Goal: Task Accomplishment & Management: Manage account settings

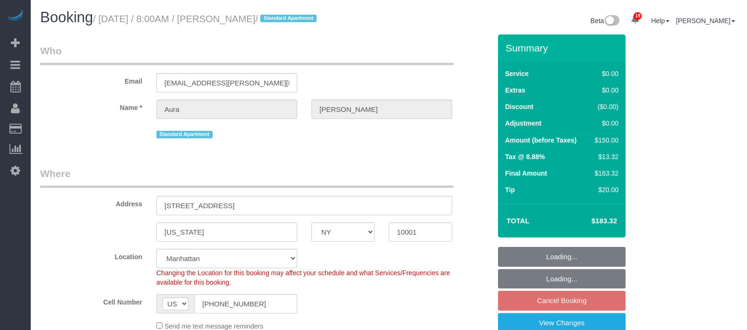
select select "NY"
select select "spot60"
select select "number:56"
select select "number:75"
select select "number:15"
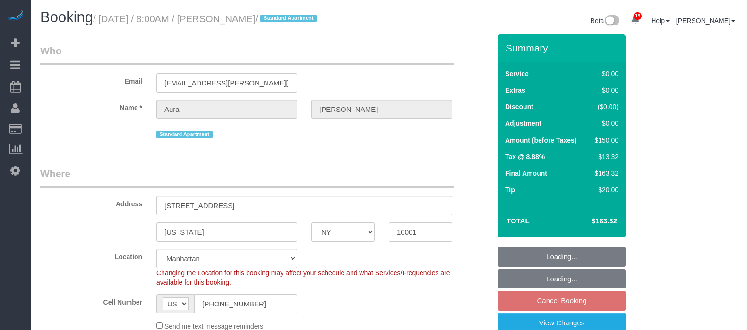
select select "number:7"
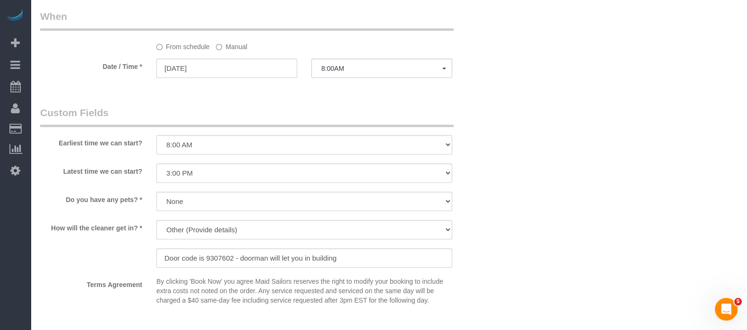
scroll to position [1123, 0]
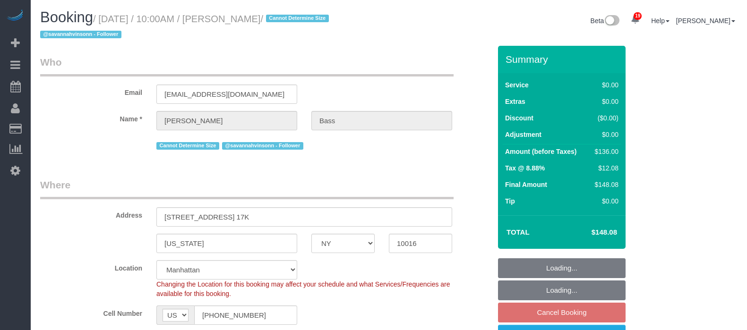
select select "NY"
select select "1"
select select "spot3"
select select "number:63"
select select "number:90"
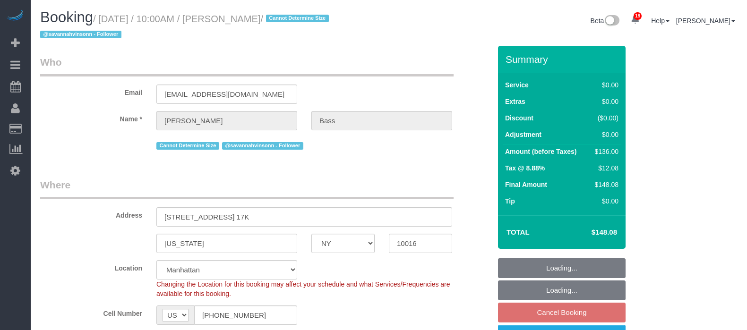
select select "number:15"
select select "number:6"
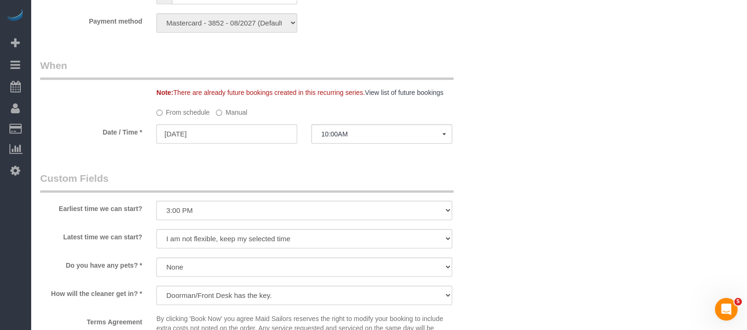
scroll to position [1004, 0]
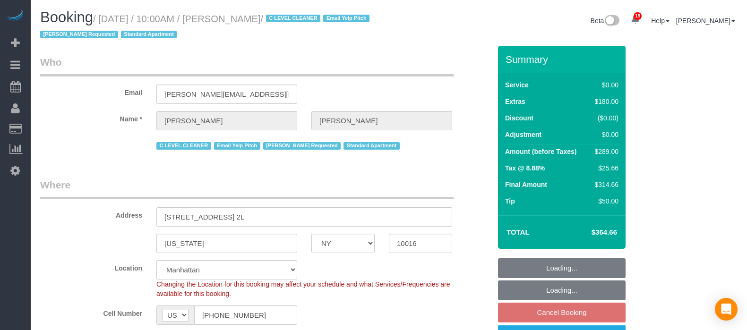
select select "NY"
select select "1"
select select "spot3"
select select "number:89"
select select "number:90"
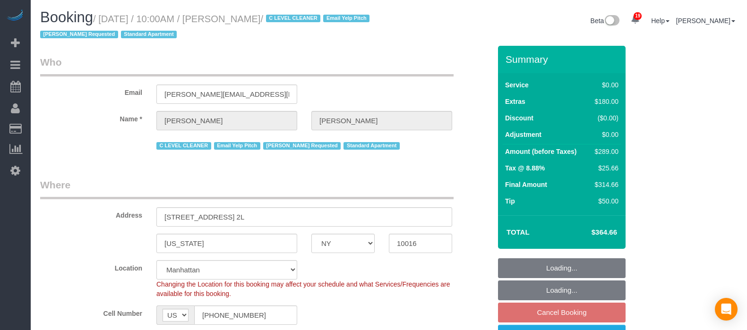
select select "number:15"
select select "number:6"
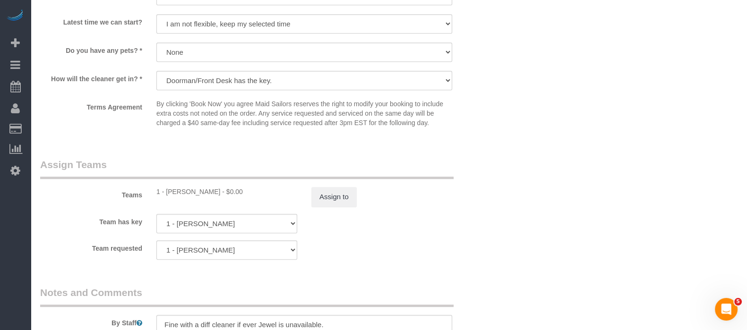
scroll to position [1123, 0]
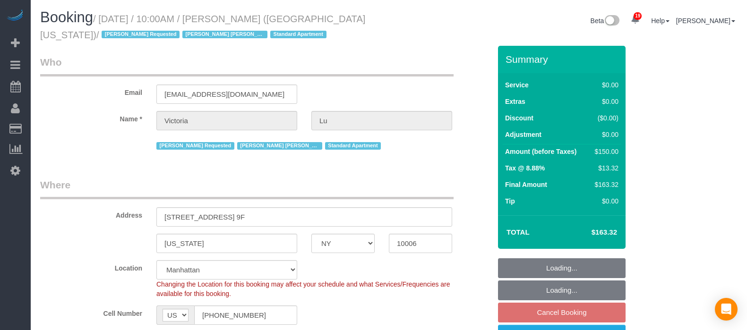
select select "NY"
select select "number:58"
select select "number:73"
select select "number:15"
select select "number:5"
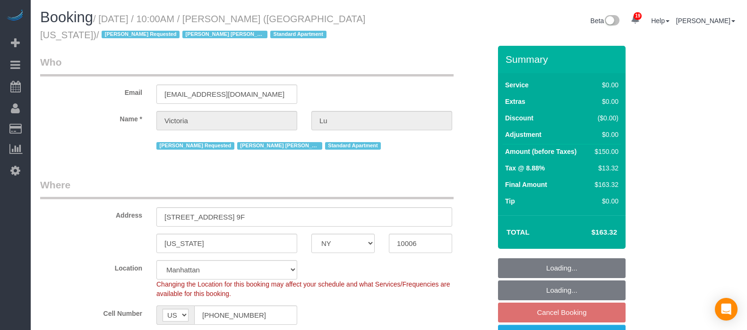
select select "spot62"
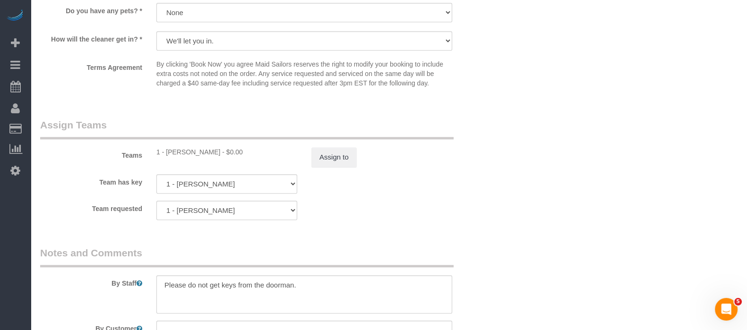
scroll to position [1182, 0]
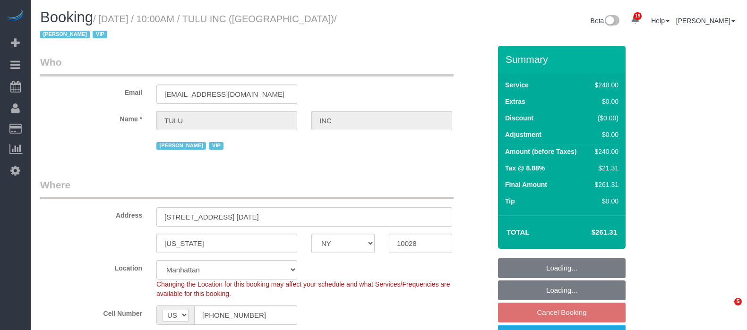
select select "NY"
select select "240"
select select "number:89"
select select "number:90"
select select "number:15"
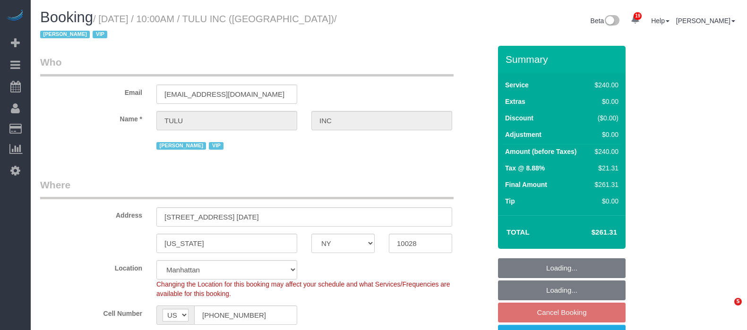
select select "number:5"
select select "spot62"
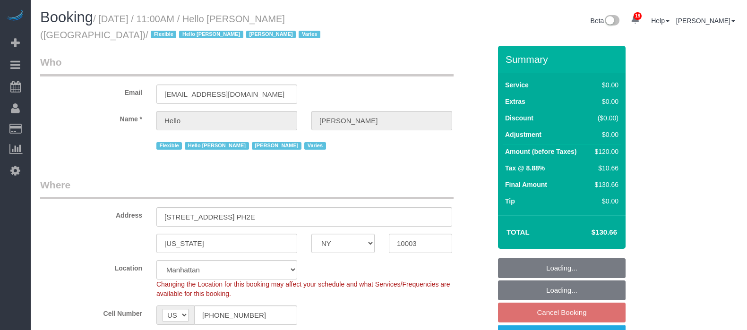
select select "NY"
select select "1"
select select "number:89"
select select "number:90"
select select "number:15"
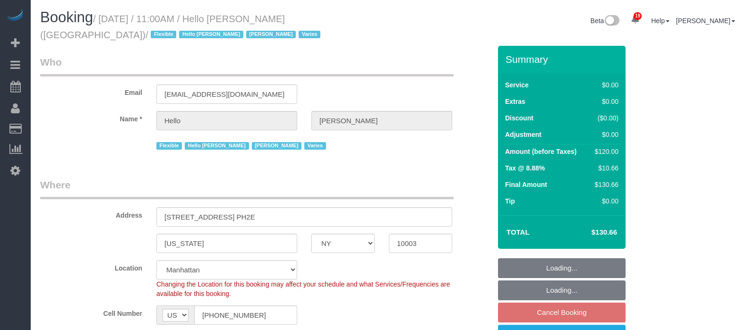
select select "number:6"
select select "number:21"
select select "spot63"
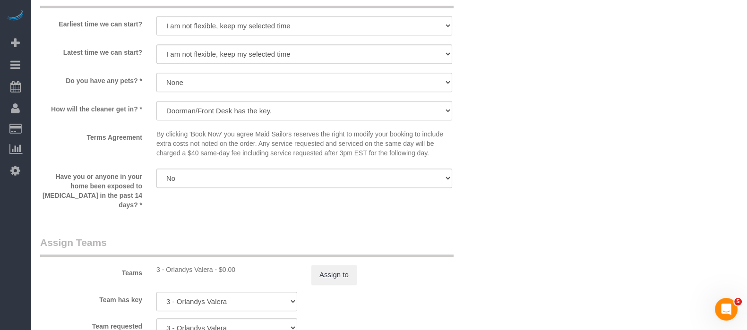
scroll to position [1182, 0]
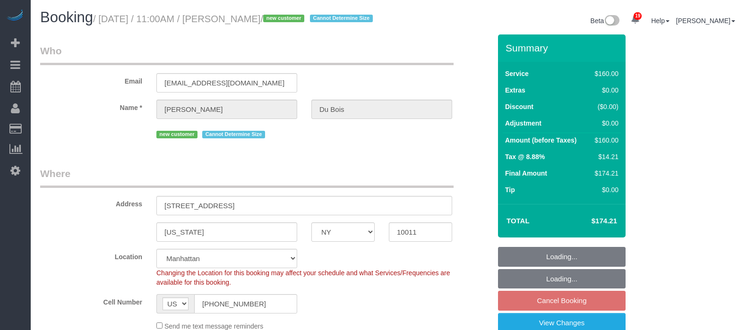
select select "NY"
select select "spot4"
select select "number:59"
select select "number:75"
select select "number:15"
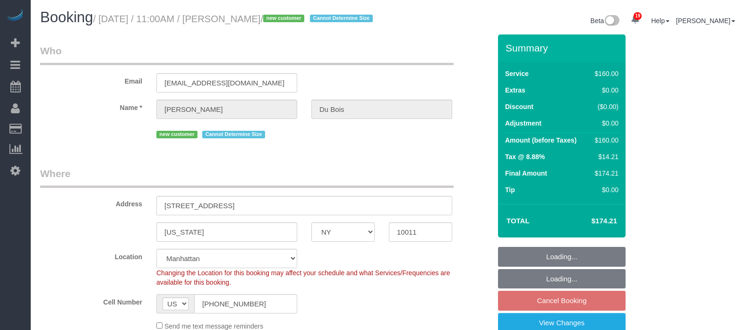
select select "number:5"
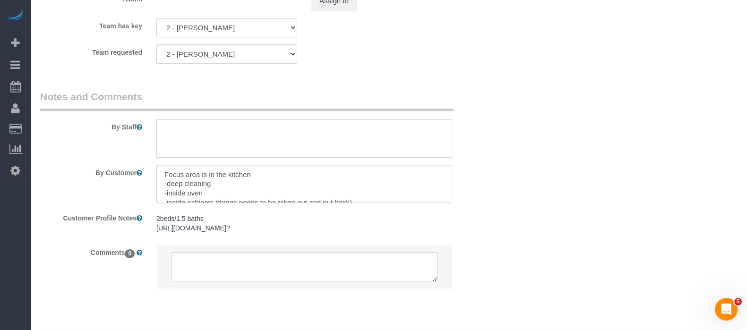
scroll to position [1142, 0]
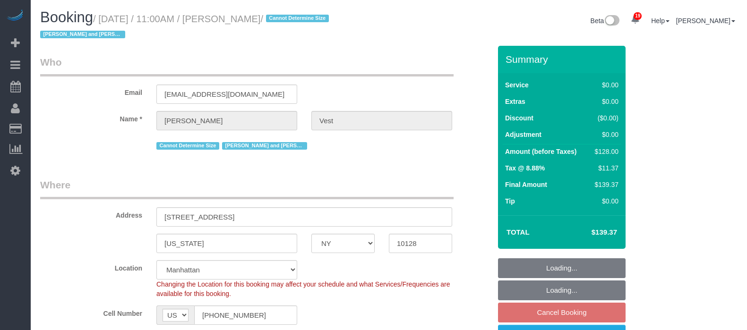
select select "NY"
select select "1"
select select "spot4"
select select "number:57"
select select "number:74"
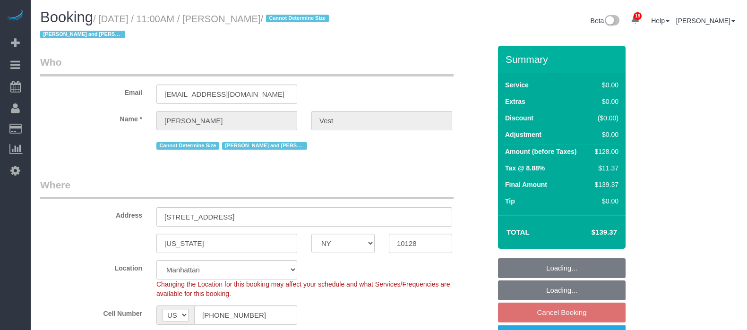
select select "number:15"
select select "number:6"
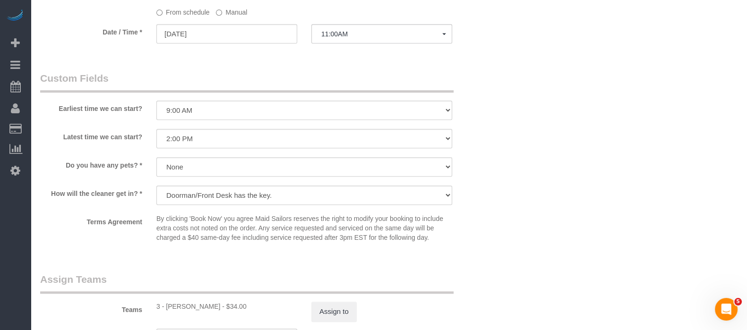
scroll to position [1123, 0]
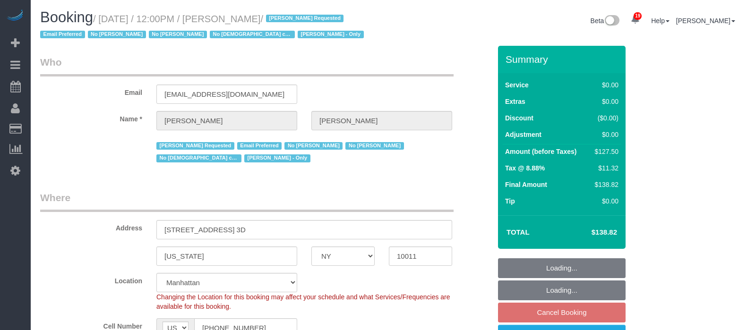
select select "NY"
select select "1"
select select "spot5"
select select "number:89"
select select "number:90"
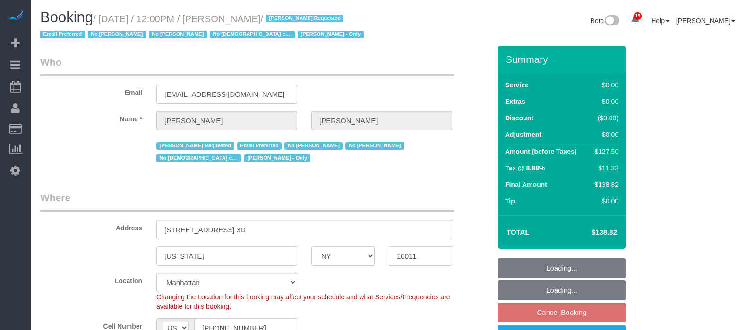
select select "number:15"
select select "number:5"
select select "number:21"
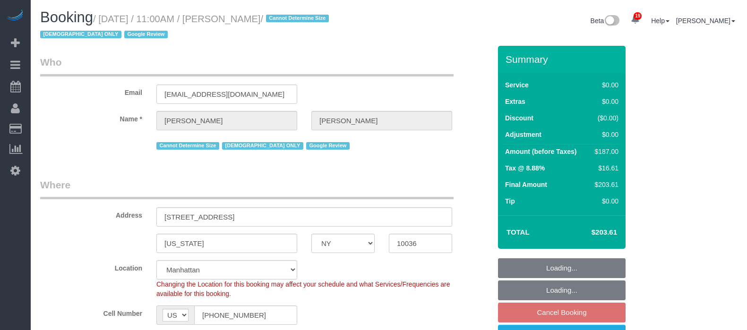
select select "NY"
select select "2"
select select "number:58"
select select "number:73"
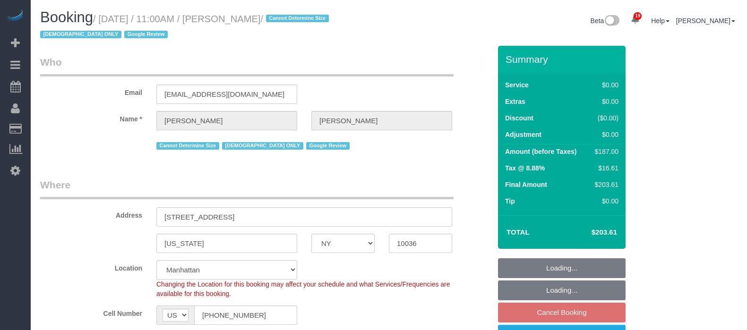
select select "number:15"
select select "number:6"
select select "spot63"
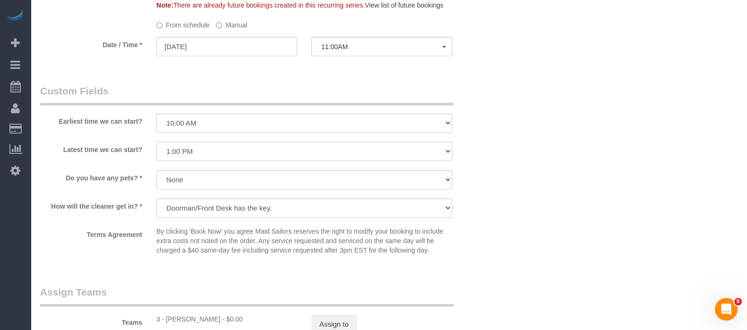
scroll to position [1063, 0]
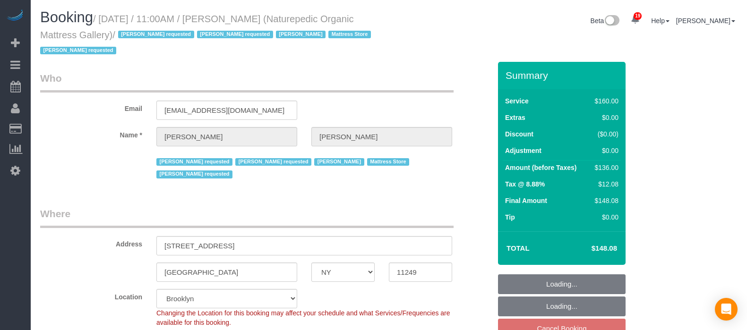
select select "NY"
select select "number:89"
select select "number:90"
select select "number:15"
select select "number:5"
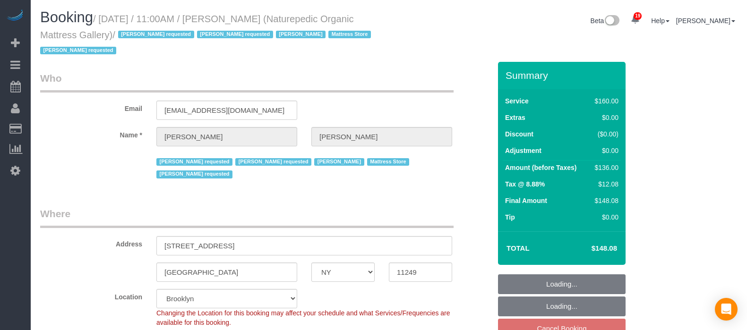
select select "spot64"
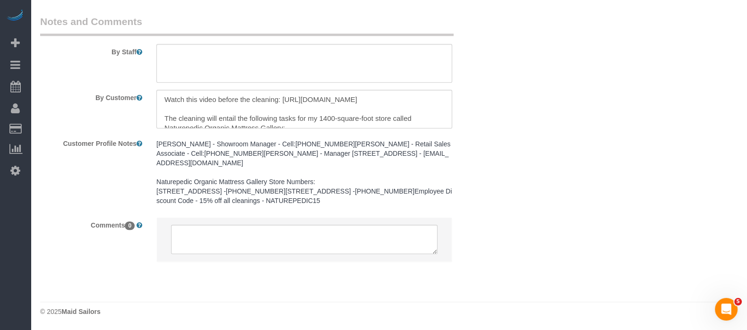
scroll to position [1235, 0]
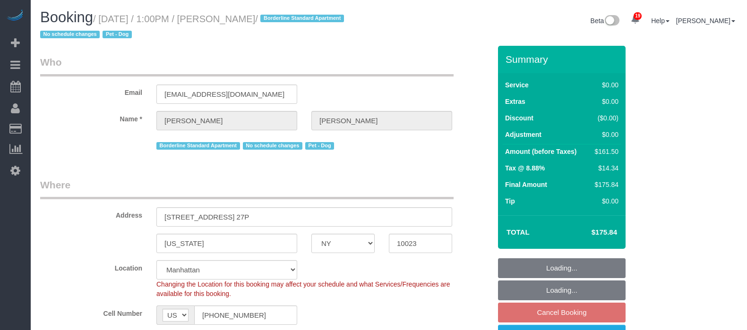
select select "NY"
select select "1"
select select "2"
select select "spot6"
select select "number:89"
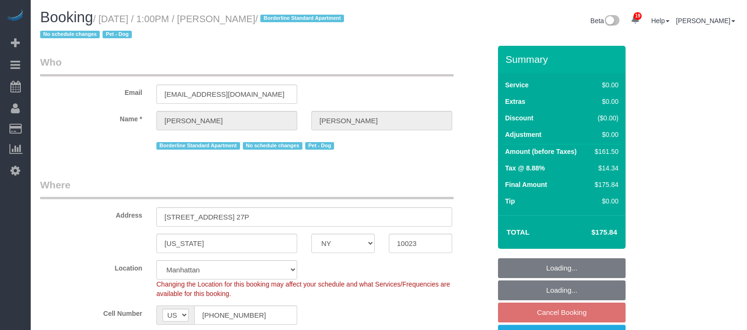
select select "number:90"
select select "number:13"
select select "number:5"
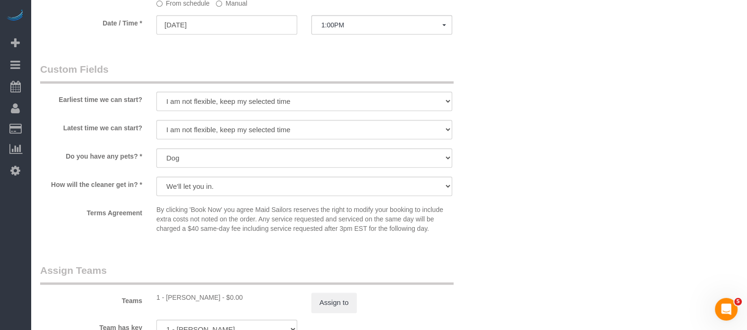
scroll to position [1123, 0]
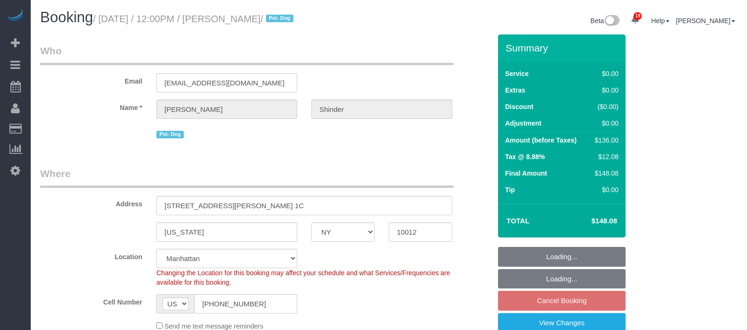
select select "NY"
select select "1"
select select "spot64"
select select "number:89"
select select "number:90"
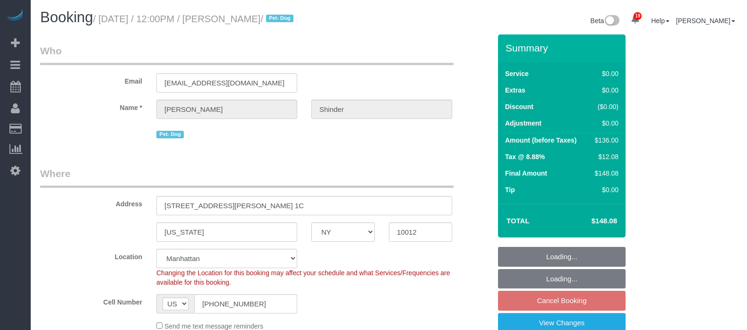
select select "number:13"
select select "number:5"
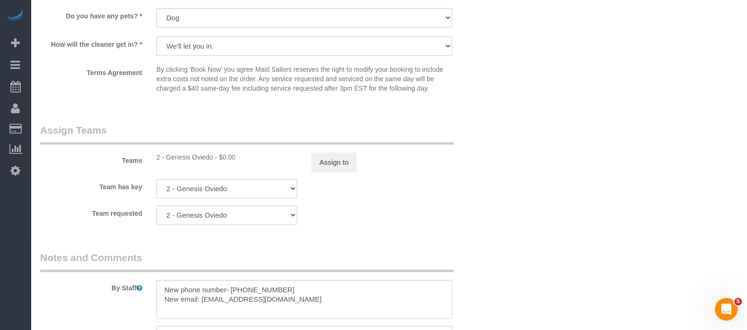
scroll to position [1182, 0]
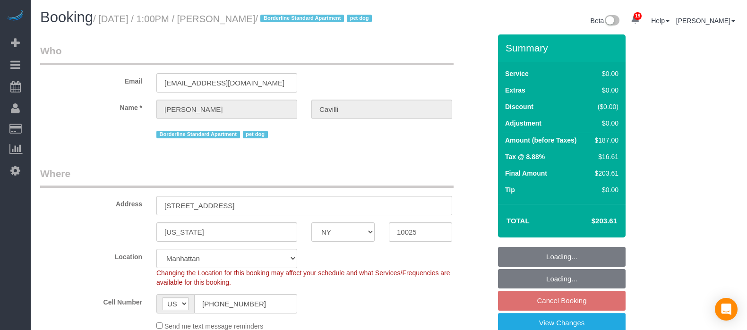
select select "NY"
select select "2"
select select "spot6"
select select "number:89"
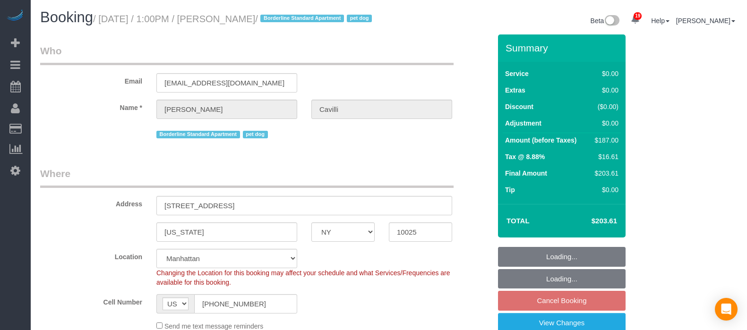
select select "number:90"
select select "number:13"
select select "number:5"
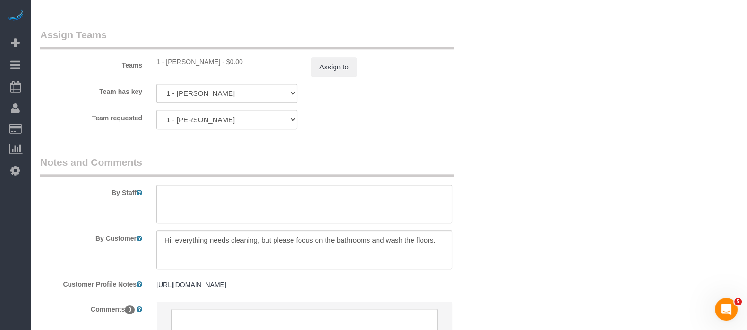
scroll to position [1342, 0]
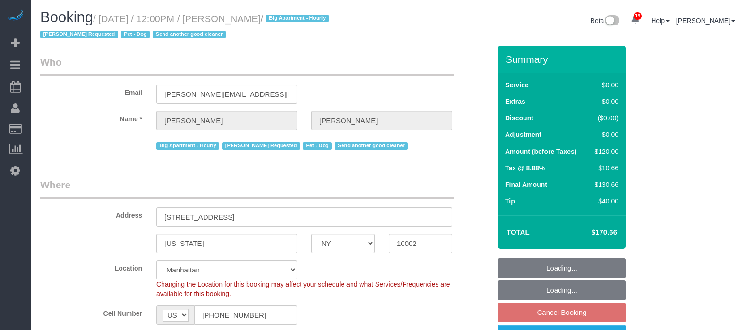
select select "NY"
select select "spot5"
select select "number:59"
select select "number:75"
select select "number:13"
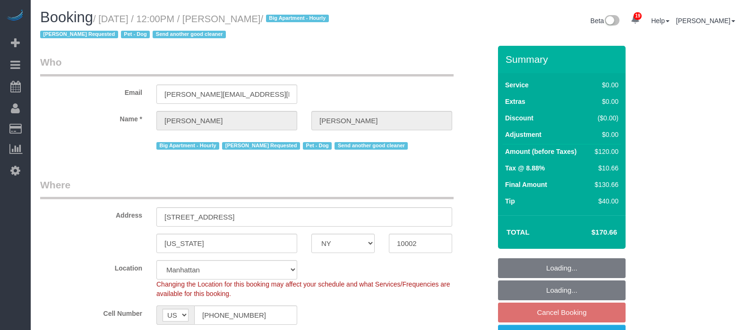
select select "number:5"
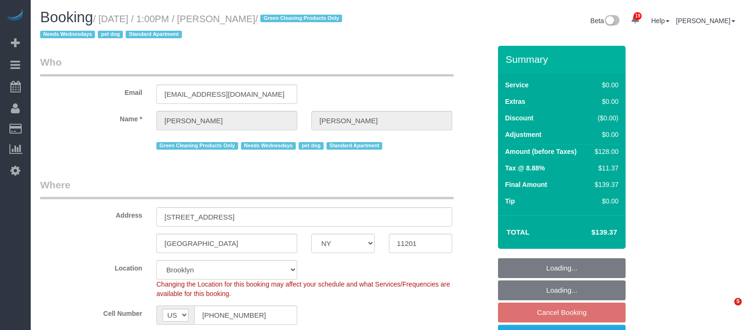
select select "NY"
select select "1"
select select "spot6"
select select "number:57"
select select "number:74"
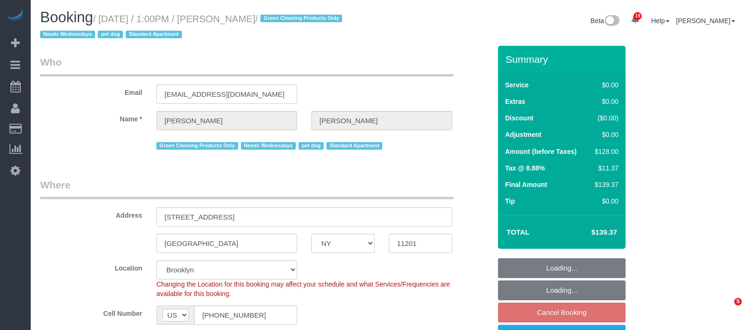
select select "number:13"
select select "number:7"
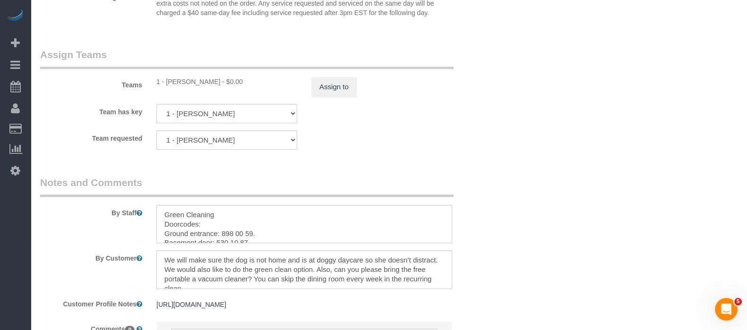
scroll to position [1359, 0]
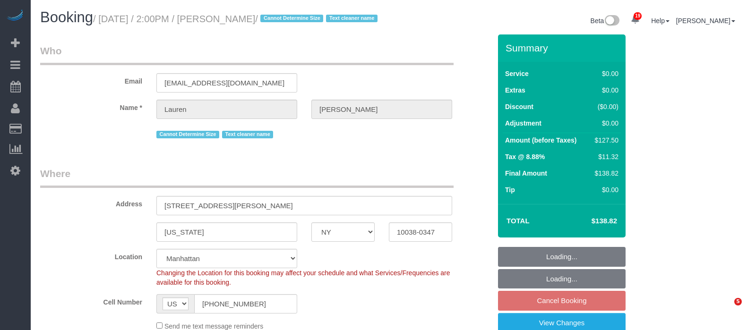
select select "NY"
select select "spot7"
select select "number:89"
select select "number:90"
select select "number:15"
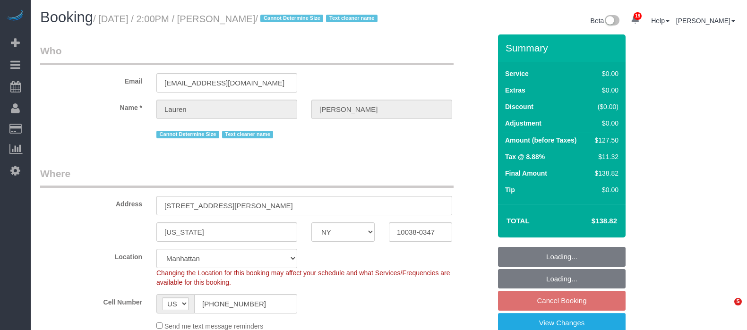
select select "number:5"
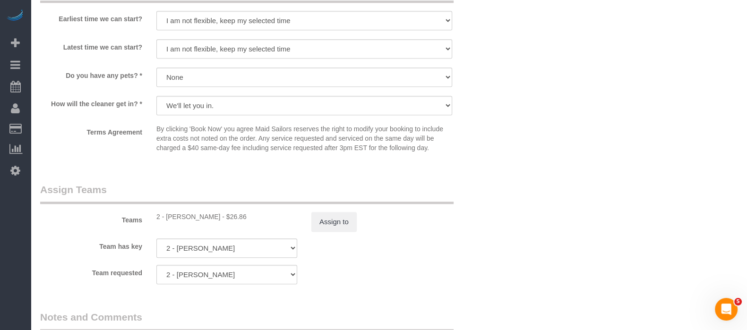
scroll to position [1123, 0]
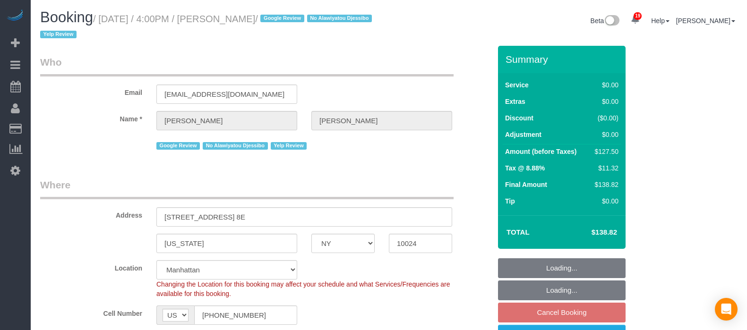
select select "NY"
select select "1"
select select "spot9"
select select "number:89"
select select "number:90"
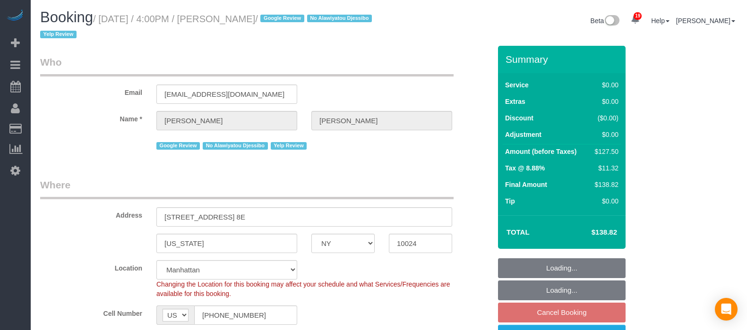
select select "number:15"
select select "number:5"
select select "number:21"
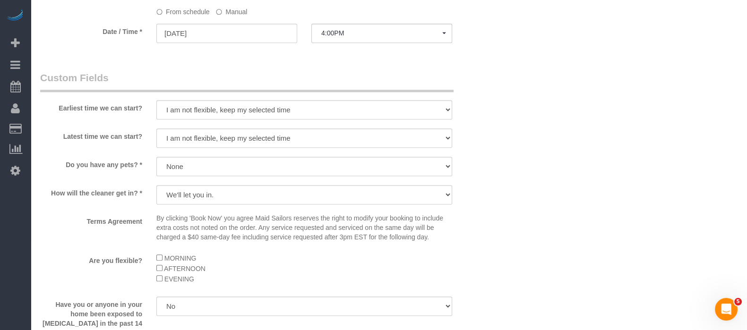
scroll to position [1063, 0]
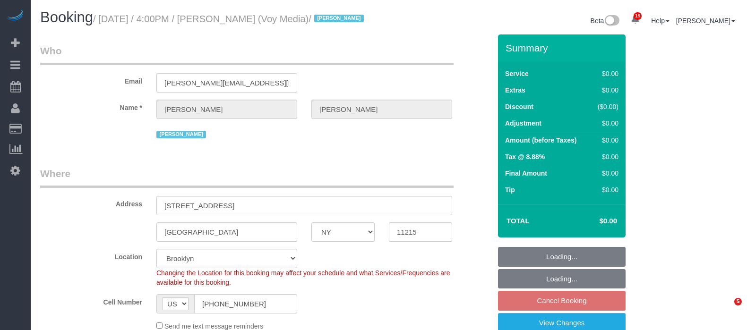
select select "NY"
select select "120"
select select "number:89"
select select "number:90"
select select "number:15"
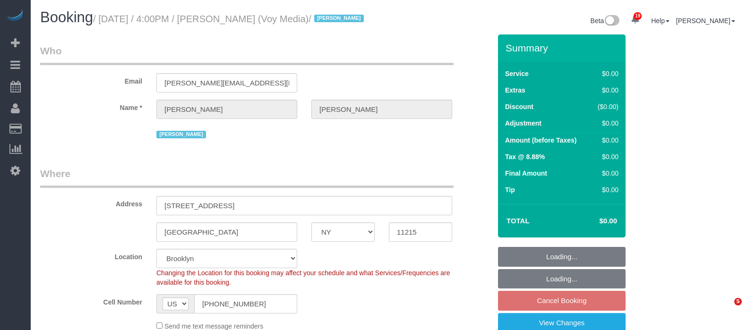
select select "number:5"
select select "number:21"
select select "object:1474"
select select "spot69"
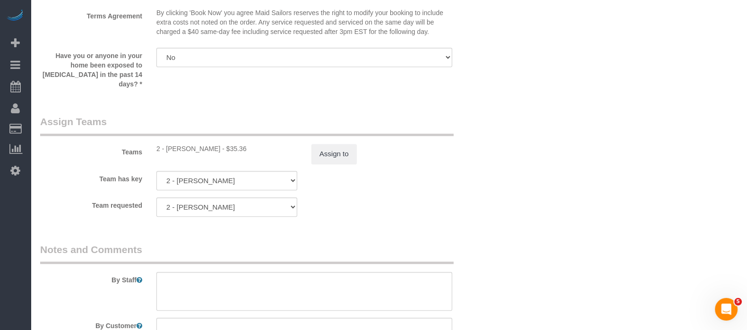
scroll to position [1123, 0]
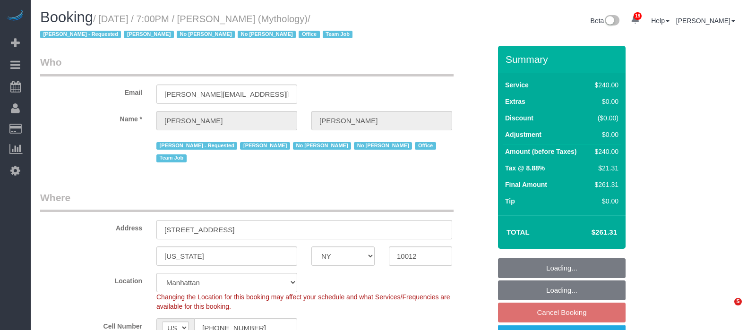
select select "NY"
select select "2"
select select "120"
select select "spot12"
select select "number:89"
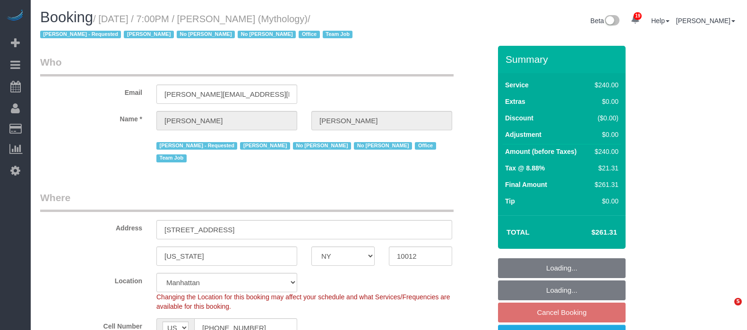
select select "number:90"
select select "number:15"
select select "number:7"
select select "object:1543"
select select "spot71"
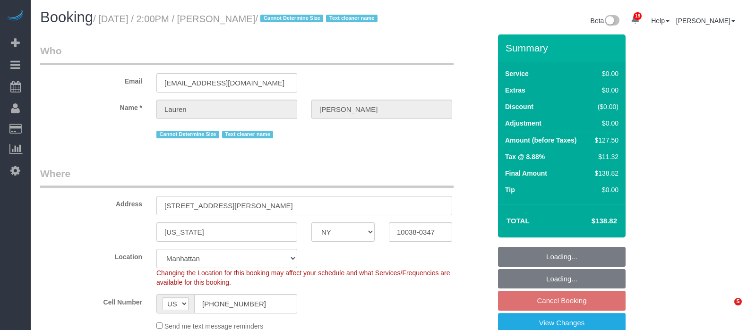
select select "NY"
select select "spot66"
select select "number:89"
select select "number:90"
select select "number:15"
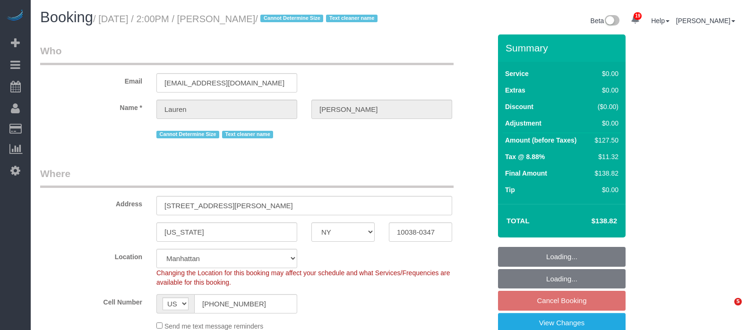
select select "number:5"
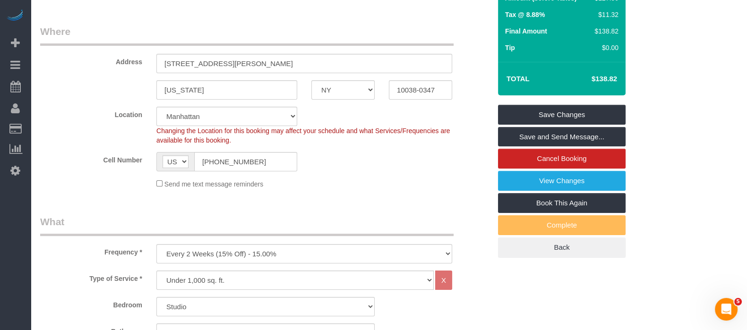
scroll to position [59, 0]
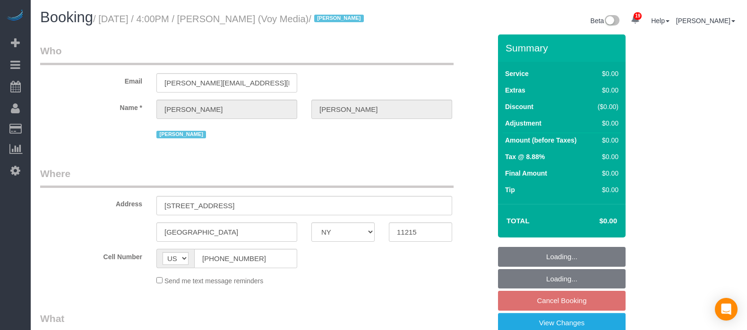
select select "NY"
select select "120"
select select "number:89"
select select "number:90"
select select "number:15"
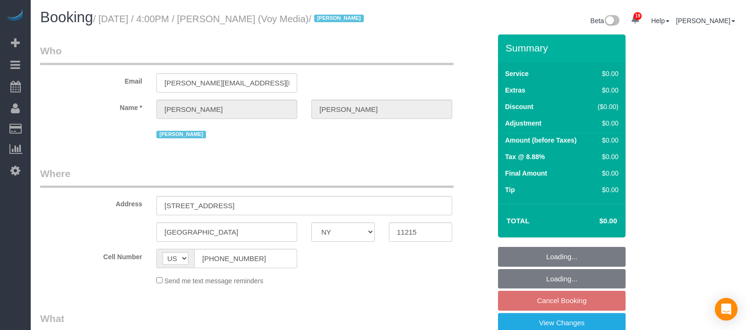
select select "number:5"
select select "number:21"
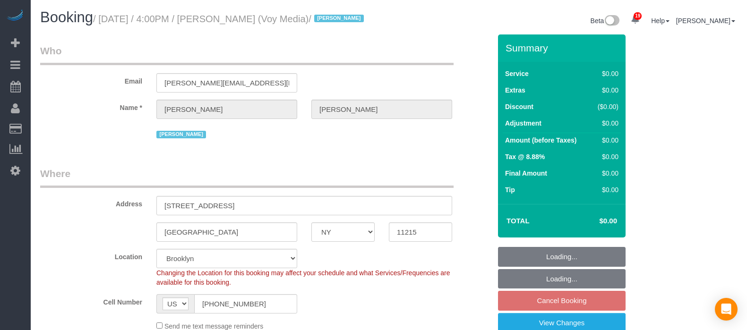
select select "object:1474"
select select "spot69"
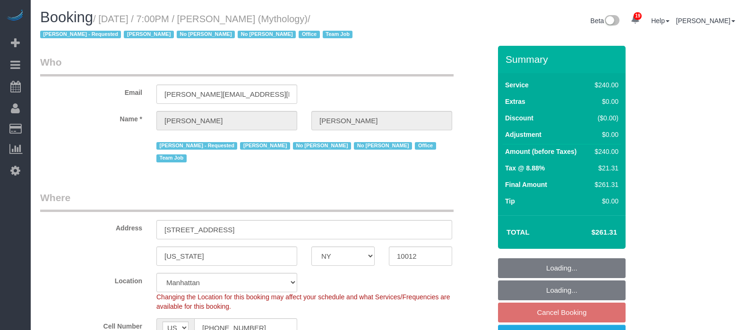
select select "NY"
select select "2"
select select "120"
select select "spot12"
select select "number:89"
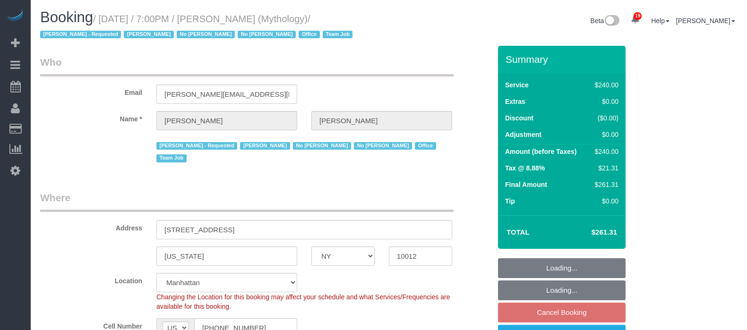
select select "number:90"
select select "number:15"
select select "number:7"
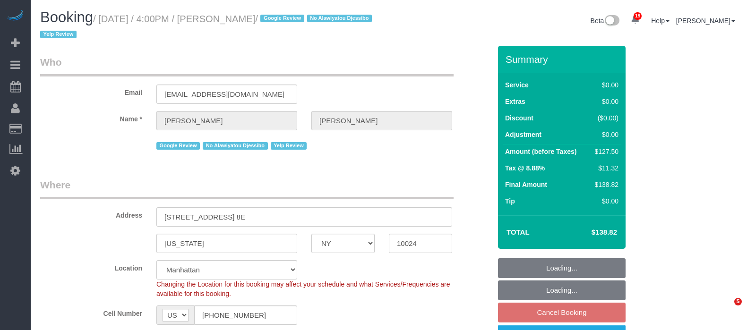
select select "NY"
select select "1"
select select "spot9"
select select "number:89"
select select "number:90"
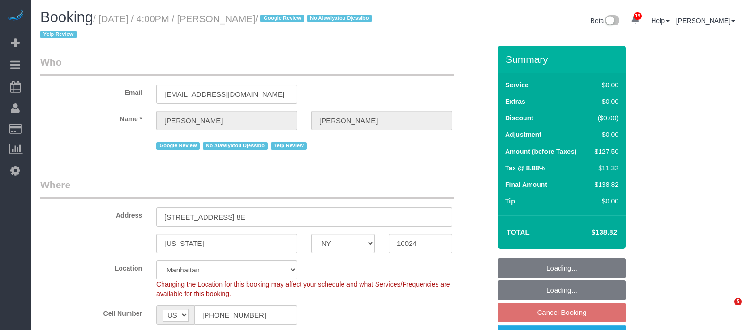
select select "number:15"
select select "number:5"
select select "number:21"
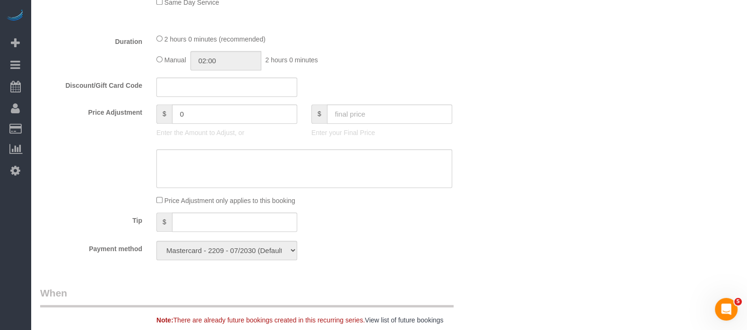
scroll to position [650, 0]
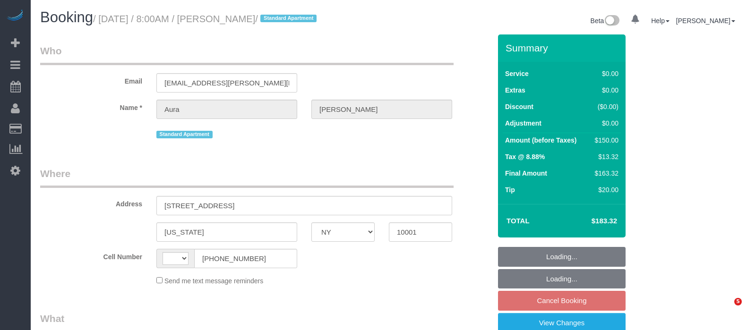
select select "NY"
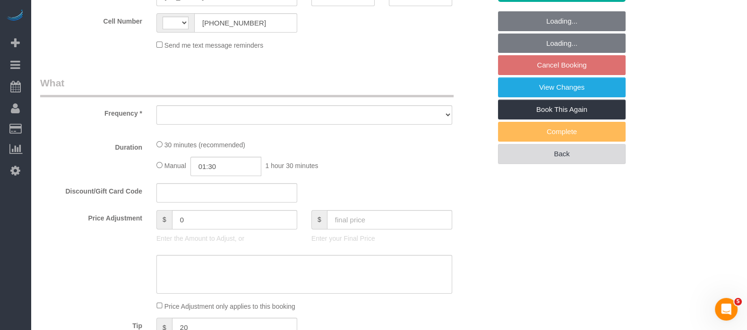
scroll to position [236, 0]
select select "string:[GEOGRAPHIC_DATA]"
select select "string:stripe-pm_1RZV7c4VGloSiKo7q4D7Wb4X"
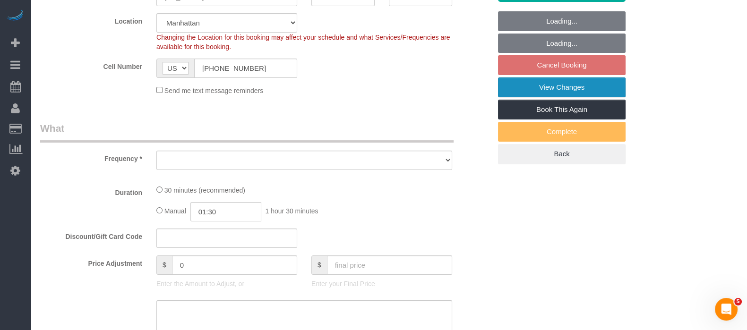
select select "number:56"
select select "number:75"
select select "number:15"
select select "number:7"
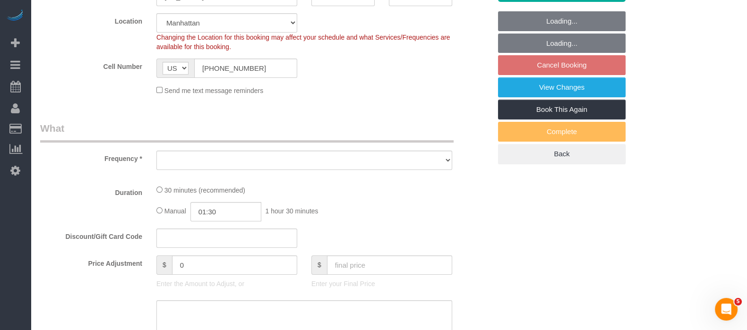
select select "spot1"
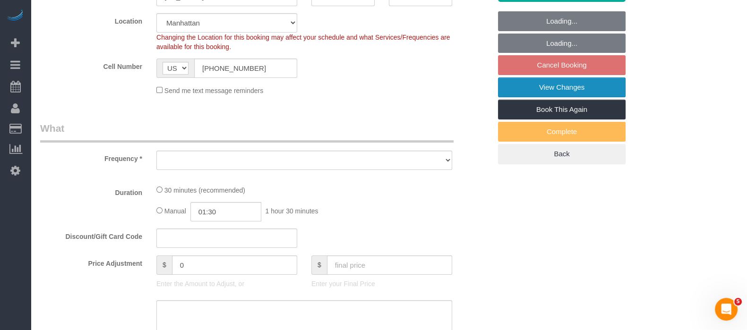
click at [558, 83] on link "View Changes" at bounding box center [562, 88] width 128 height 20
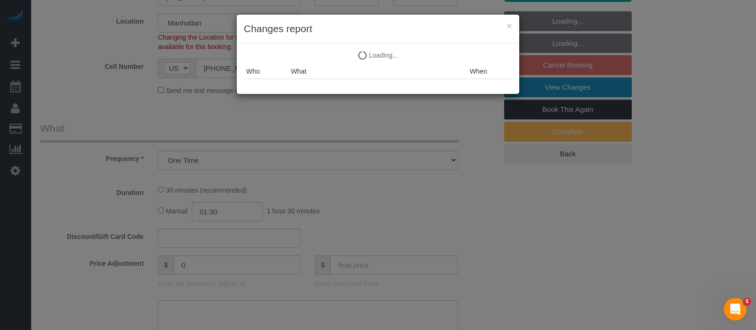
select select "object:1390"
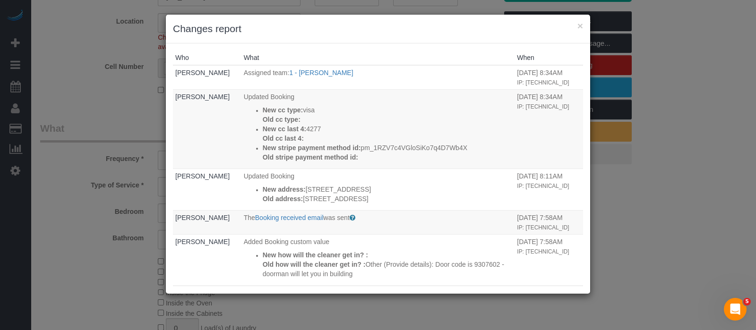
click at [580, 16] on div "× Changes report" at bounding box center [378, 29] width 424 height 29
click at [581, 24] on button "×" at bounding box center [581, 26] width 6 height 10
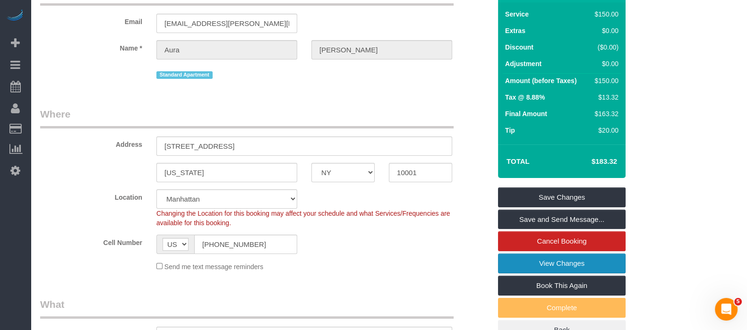
scroll to position [0, 0]
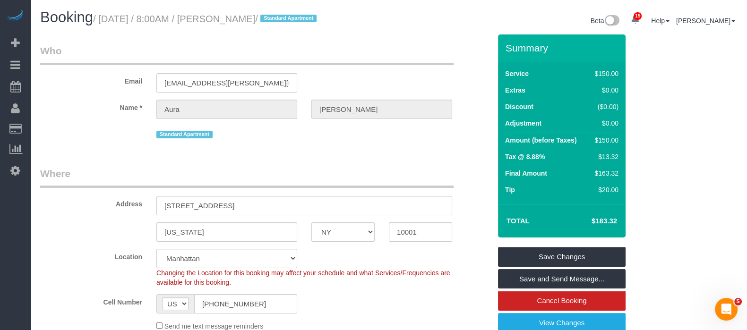
drag, startPoint x: 242, startPoint y: 15, endPoint x: 293, endPoint y: 17, distance: 51.1
click at [293, 17] on small "/ [DATE] / 8:00AM / [PERSON_NAME] / Standard Apartment" at bounding box center [206, 19] width 226 height 10
copy small "[PERSON_NAME]"
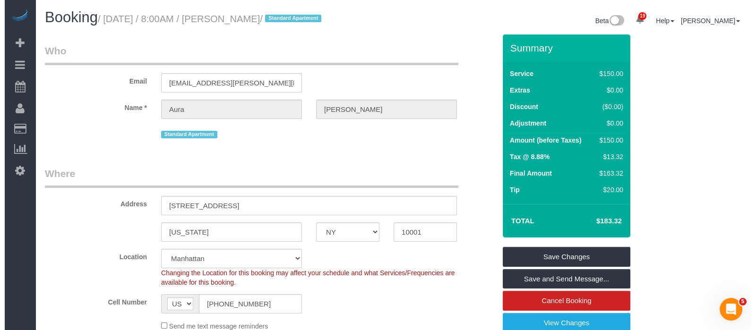
scroll to position [236, 0]
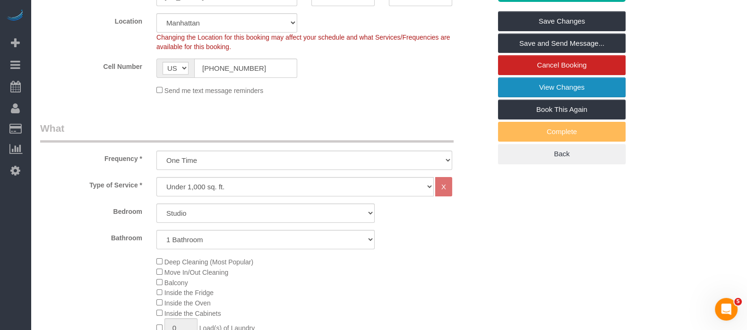
click at [548, 78] on link "View Changes" at bounding box center [562, 88] width 128 height 20
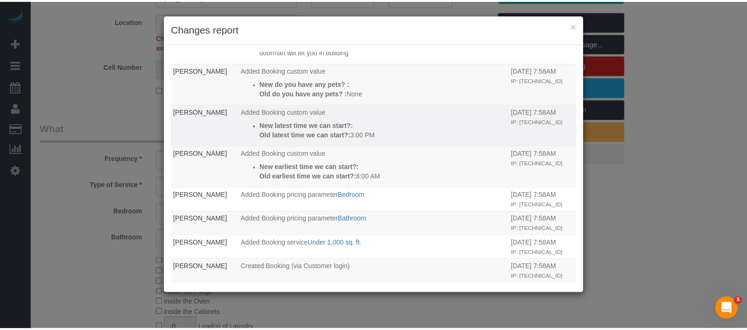
scroll to position [251, 0]
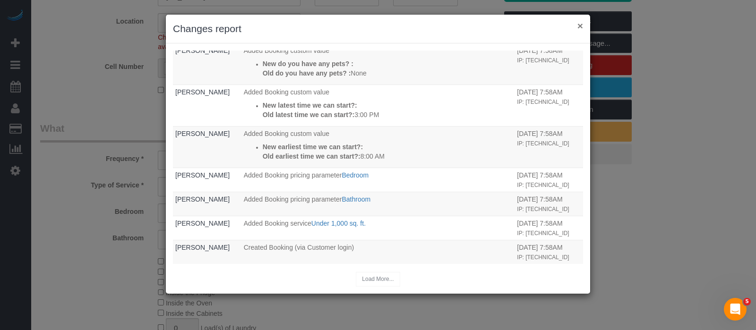
click at [582, 25] on button "×" at bounding box center [581, 26] width 6 height 10
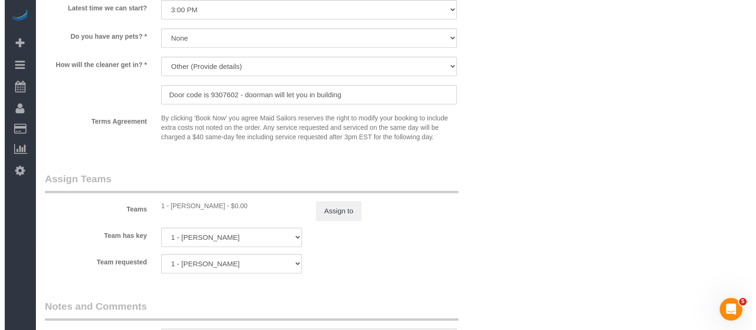
scroll to position [1241, 0]
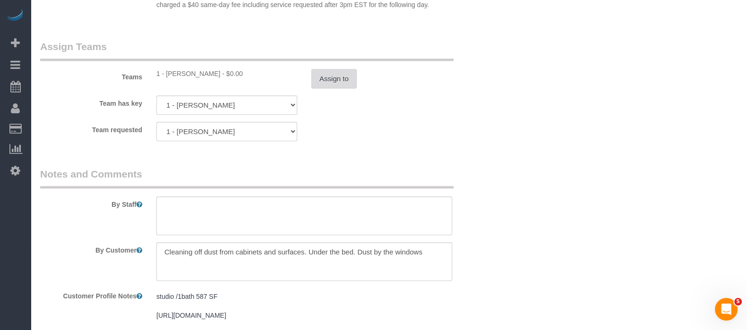
click at [335, 89] on button "Assign to" at bounding box center [333, 79] width 45 height 20
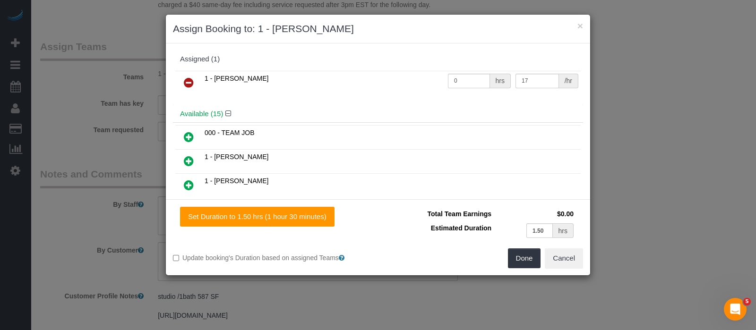
drag, startPoint x: 188, startPoint y: 77, endPoint x: 227, endPoint y: 82, distance: 39.1
click at [189, 77] on icon at bounding box center [189, 82] width 10 height 11
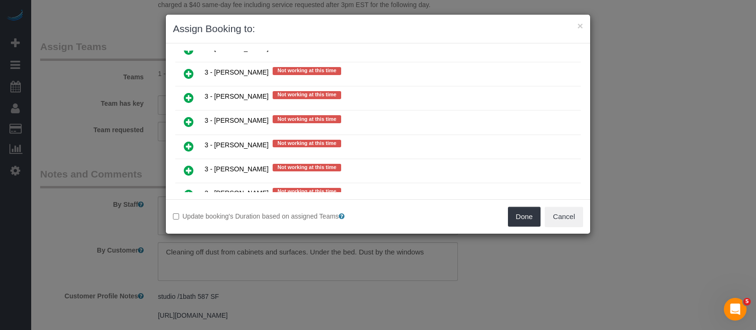
scroll to position [1595, 0]
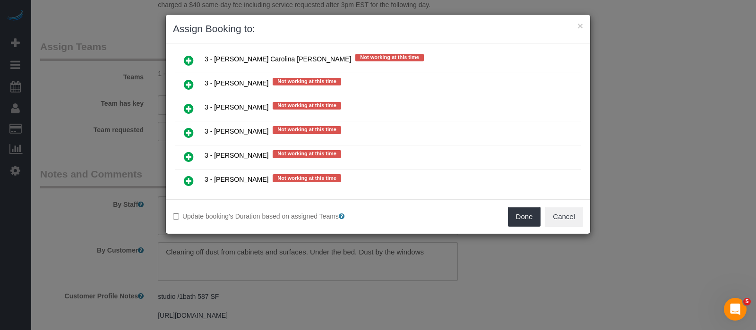
click at [188, 175] on icon at bounding box center [189, 180] width 10 height 11
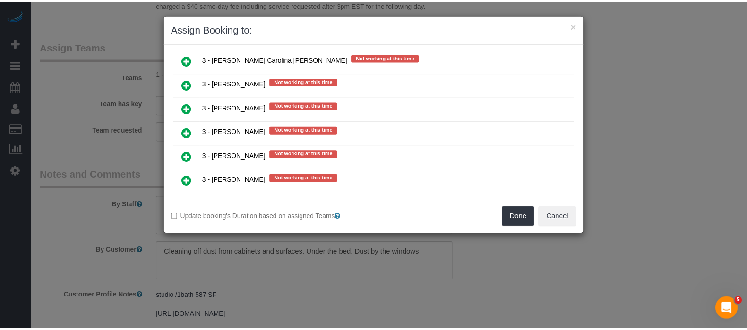
scroll to position [1617, 0]
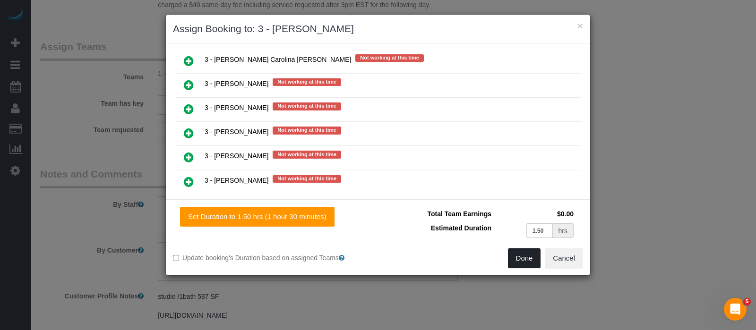
click at [516, 256] on button "Done" at bounding box center [524, 259] width 33 height 20
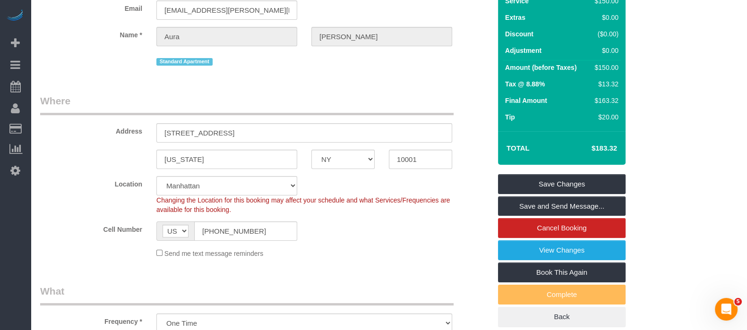
scroll to position [0, 0]
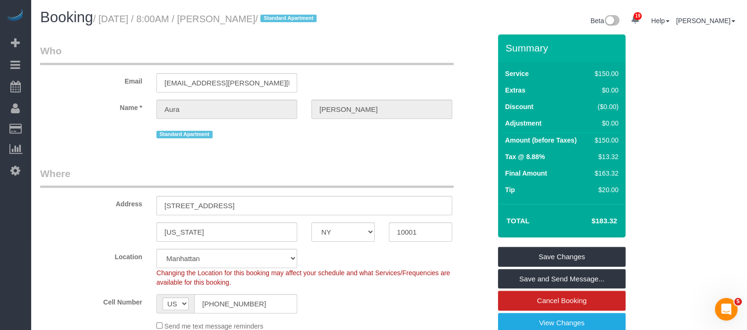
click at [591, 246] on div "Summary Service $150.00 Extras $0.00 Discount ($0.00) Adjustment $0.00 Amount (…" at bounding box center [562, 218] width 128 height 366
click at [585, 247] on link "Save Changes" at bounding box center [562, 257] width 128 height 20
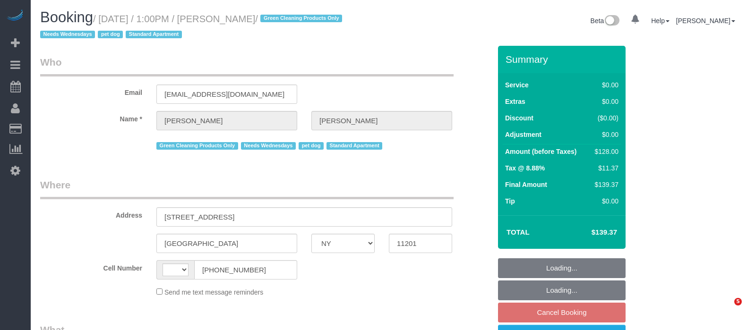
select select "NY"
select select "string:[GEOGRAPHIC_DATA]"
select select "spot6"
select select "number:57"
select select "number:74"
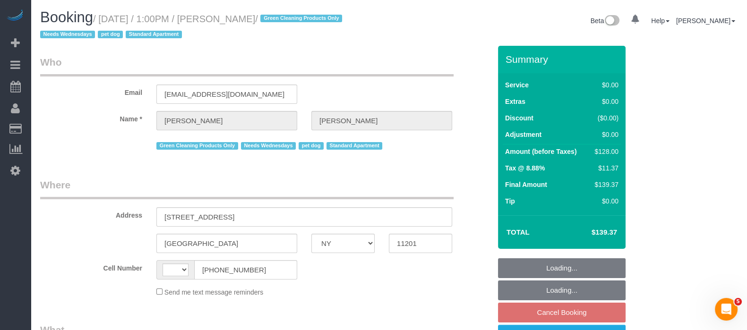
select select "number:13"
select select "number:7"
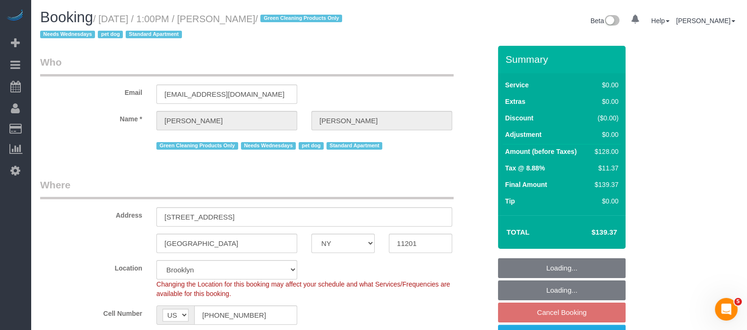
select select "object:958"
select select "string:stripe-pm_1RN3sH4VGloSiKo7cD90aCm4"
select select "1"
select select "object:1453"
select select "1"
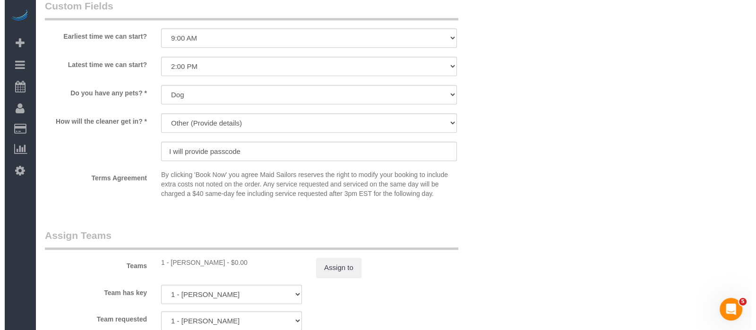
scroll to position [1182, 0]
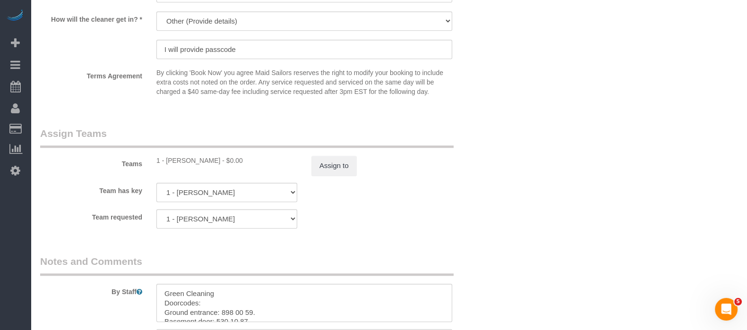
drag, startPoint x: 333, startPoint y: 189, endPoint x: 340, endPoint y: 185, distance: 7.6
click at [338, 186] on sui-booking-teams "Teams 1 - Xiomara Inga - $0.00 Assign to Team has key 1 - Xiomara Inga 000- Don…" at bounding box center [265, 178] width 451 height 102
click at [340, 176] on button "Assign to" at bounding box center [333, 166] width 45 height 20
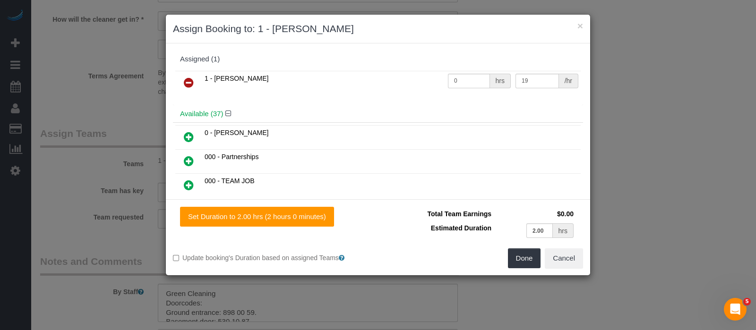
click at [187, 82] on icon at bounding box center [189, 82] width 10 height 11
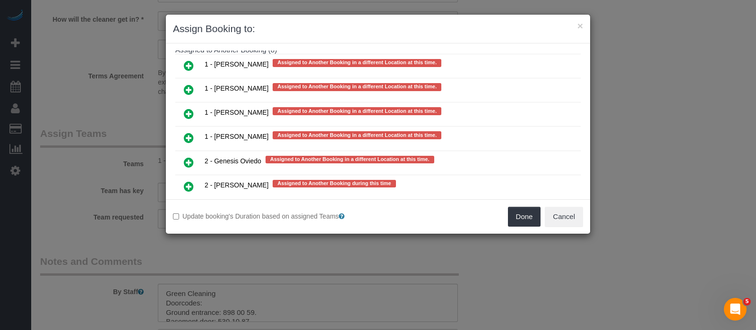
scroll to position [1752, 0]
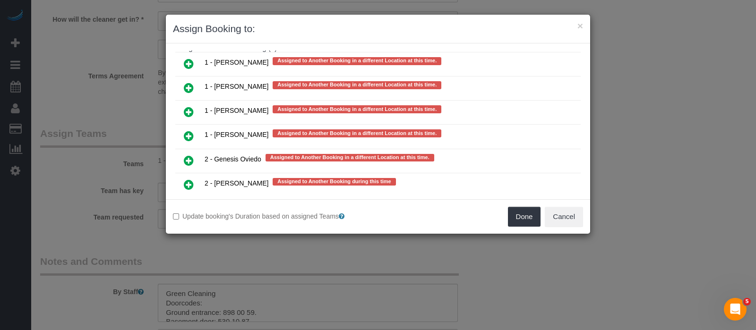
click at [185, 203] on icon at bounding box center [189, 208] width 10 height 11
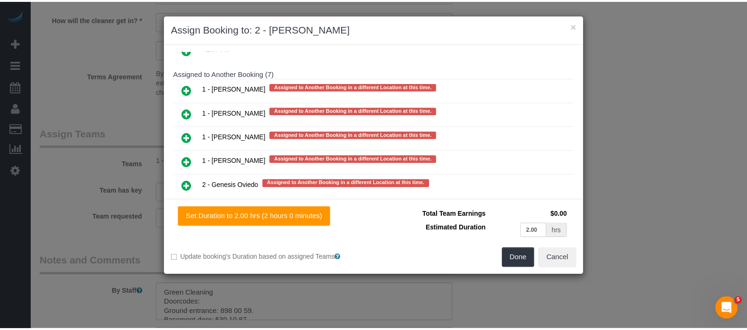
scroll to position [1755, 0]
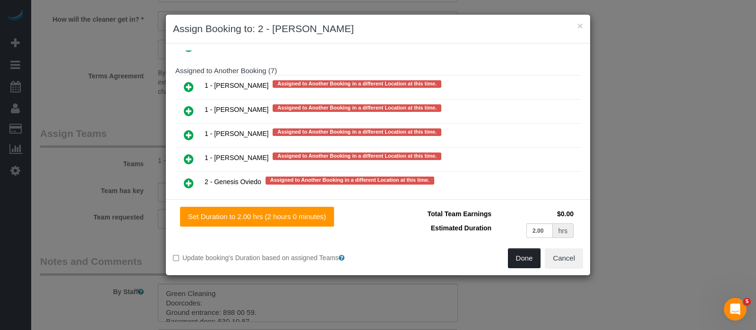
click at [517, 256] on button "Done" at bounding box center [524, 259] width 33 height 20
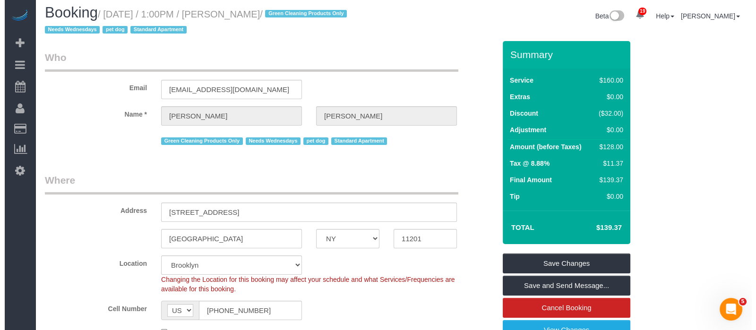
scroll to position [0, 0]
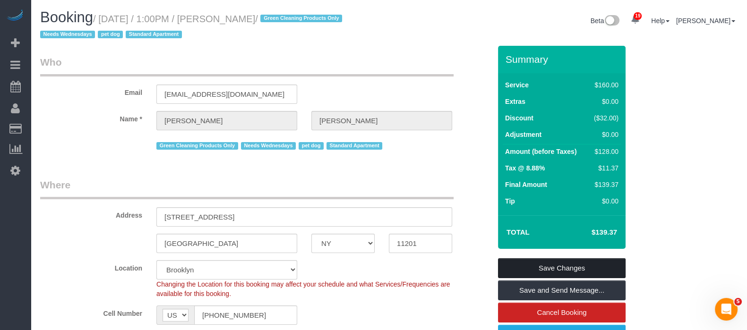
click at [541, 268] on link "Save Changes" at bounding box center [562, 269] width 128 height 20
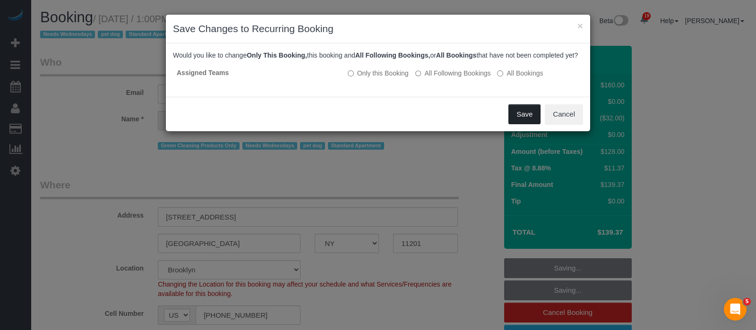
click at [521, 122] on button "Save" at bounding box center [525, 114] width 32 height 20
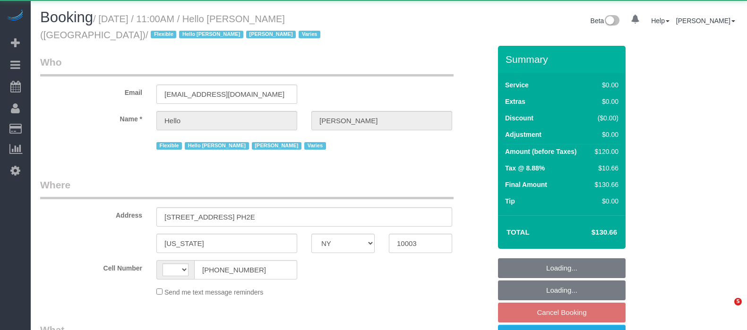
select select "NY"
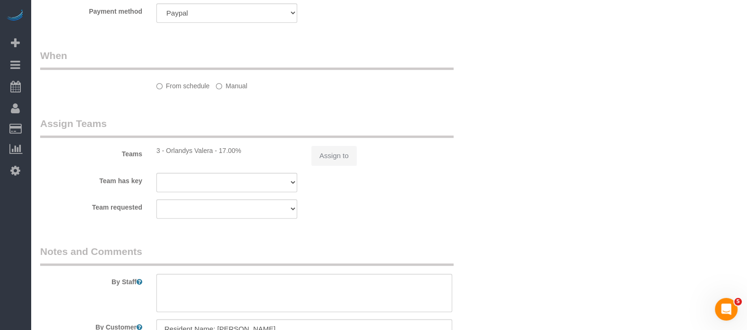
select select "string:[GEOGRAPHIC_DATA]"
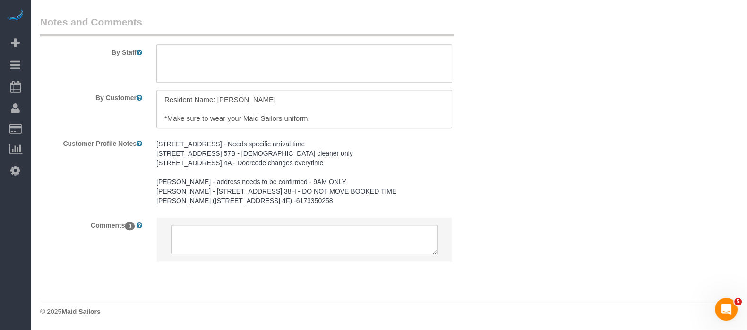
select select "object:787"
select select "1"
select select "number:89"
select select "number:90"
select select "number:15"
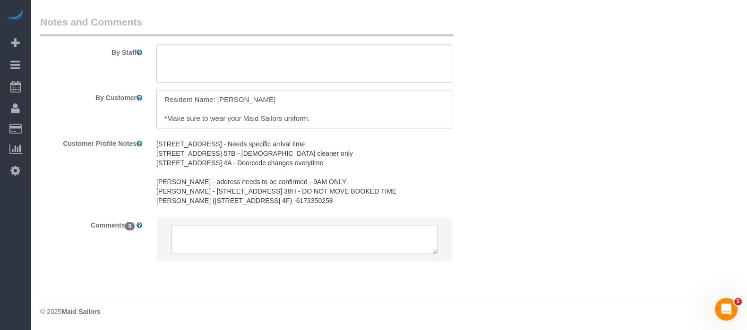
select select "number:6"
select select "number:21"
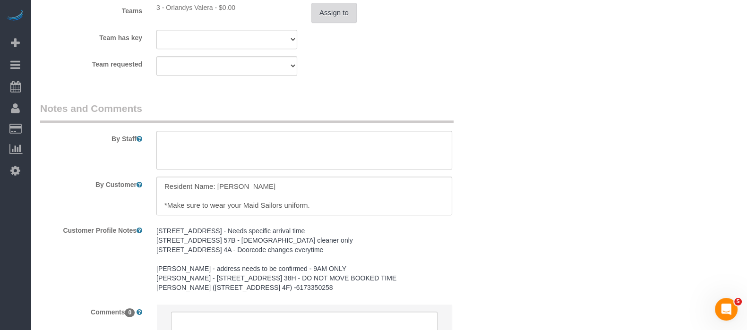
select select "object:1480"
select select "spot4"
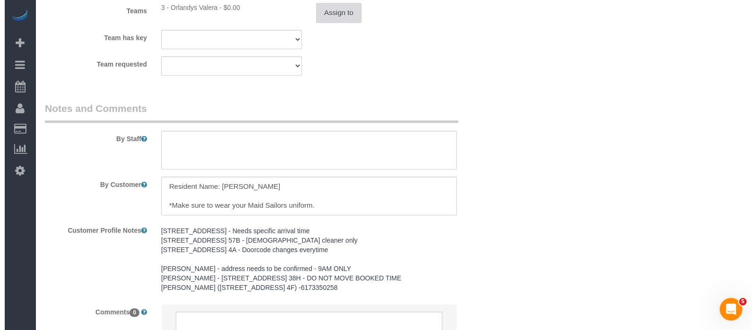
scroll to position [1225, 0]
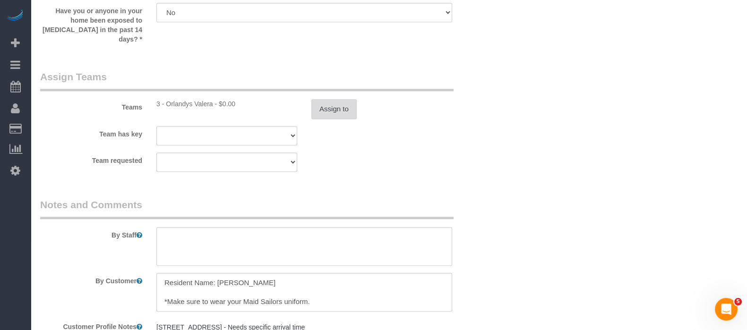
select select "1"
click at [341, 99] on button "Assign to" at bounding box center [333, 109] width 45 height 20
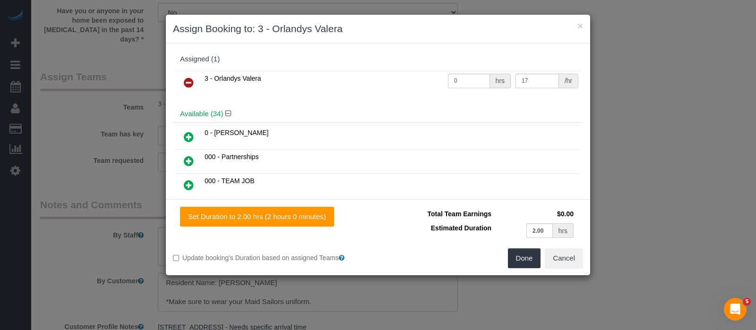
click at [189, 78] on icon at bounding box center [189, 82] width 10 height 11
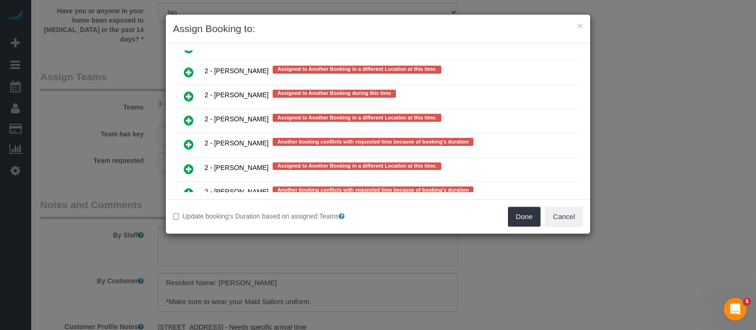
scroll to position [1915, 0]
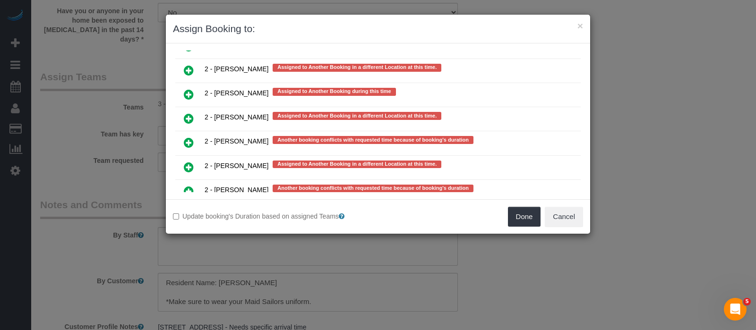
click at [189, 137] on icon at bounding box center [189, 142] width 10 height 11
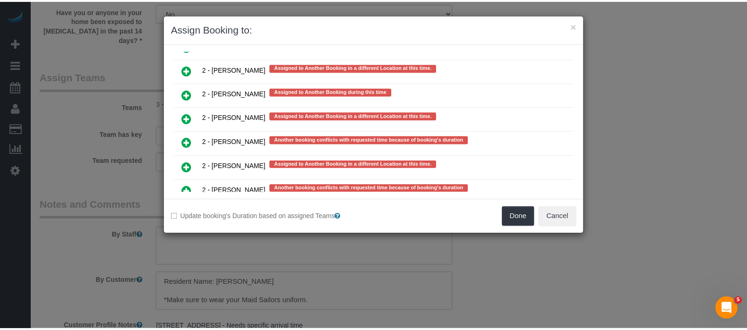
scroll to position [1918, 0]
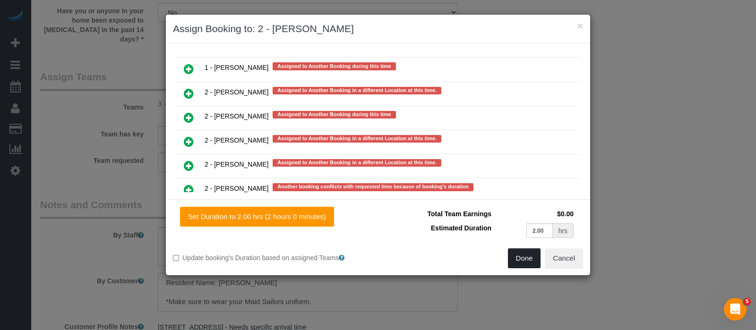
click at [522, 256] on button "Done" at bounding box center [524, 259] width 33 height 20
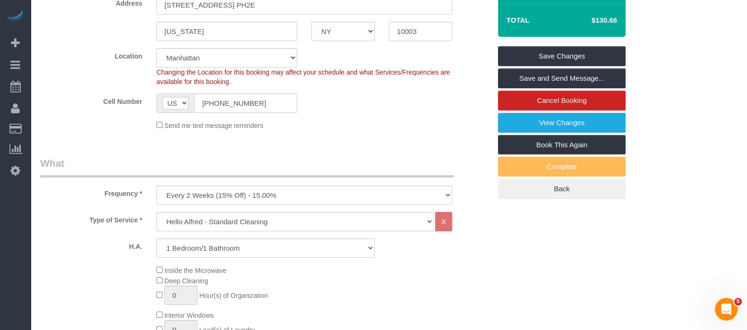
scroll to position [43, 0]
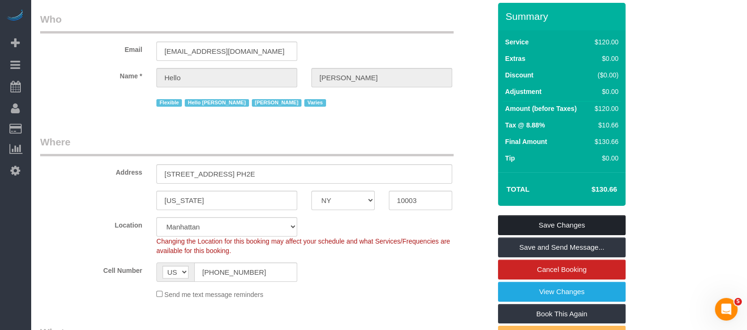
click at [574, 229] on link "Save Changes" at bounding box center [562, 226] width 128 height 20
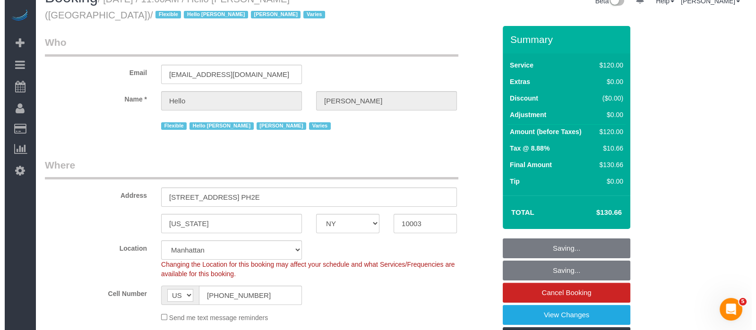
scroll to position [0, 0]
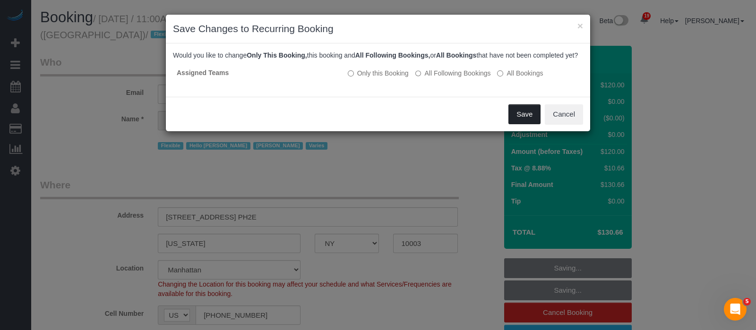
click at [515, 122] on button "Save" at bounding box center [525, 114] width 32 height 20
